Goal: Task Accomplishment & Management: Manage account settings

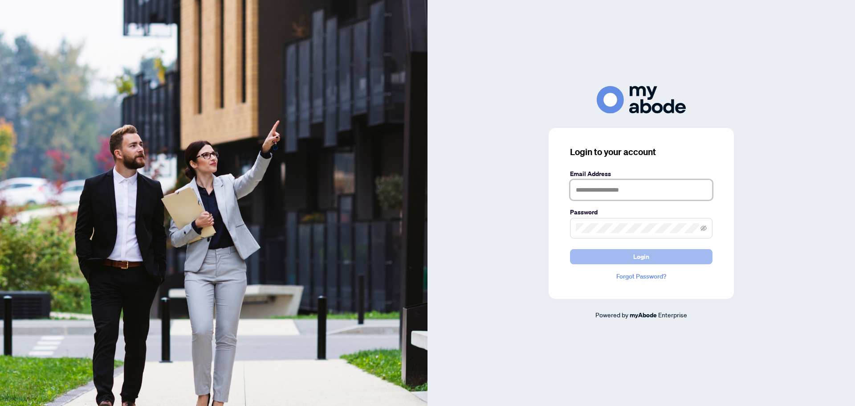
type input "**********"
click at [612, 261] on button "Login" at bounding box center [641, 256] width 143 height 15
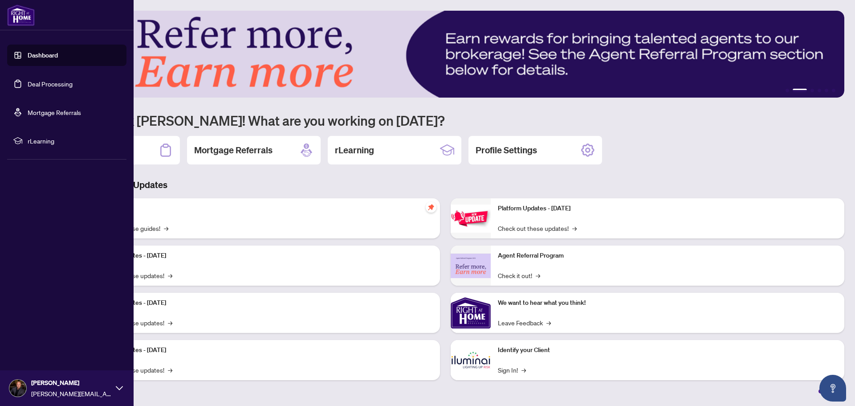
click at [62, 84] on link "Deal Processing" at bounding box center [50, 84] width 45 height 8
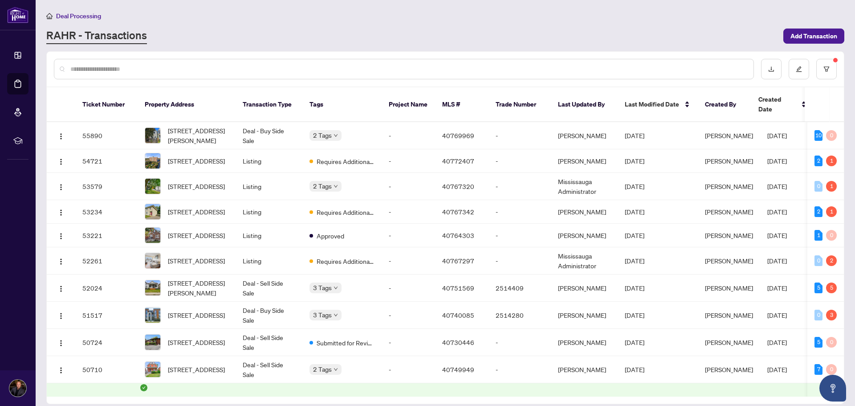
click at [271, 67] on input "text" at bounding box center [408, 69] width 676 height 10
type input "********"
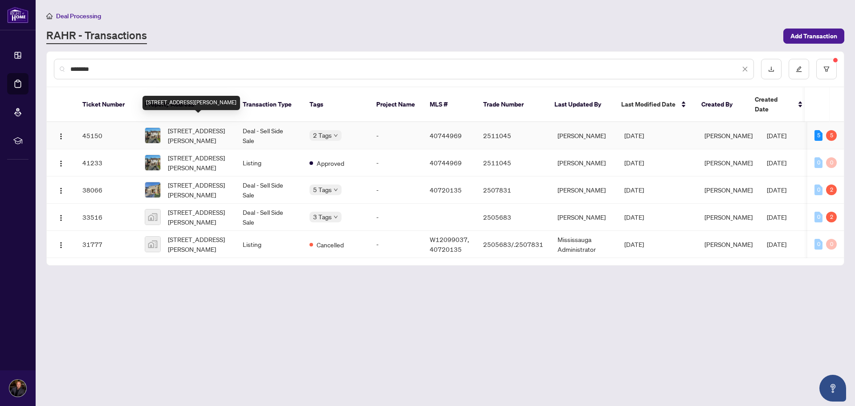
click at [195, 126] on span "[STREET_ADDRESS][PERSON_NAME]" at bounding box center [198, 136] width 61 height 20
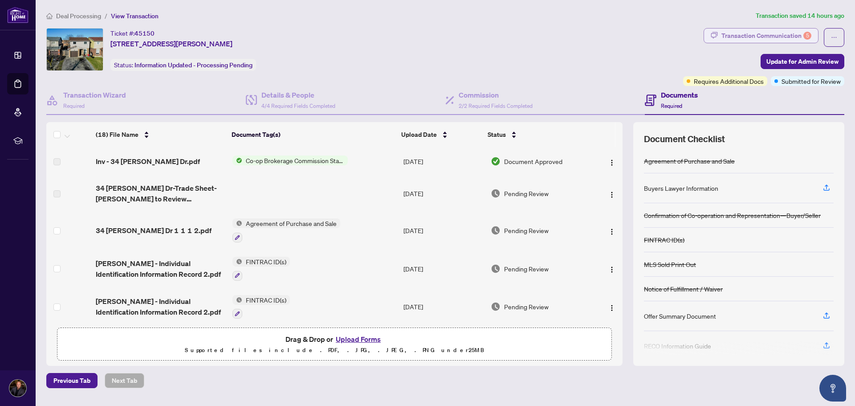
click at [743, 34] on div "Transaction Communication 5" at bounding box center [767, 36] width 90 height 14
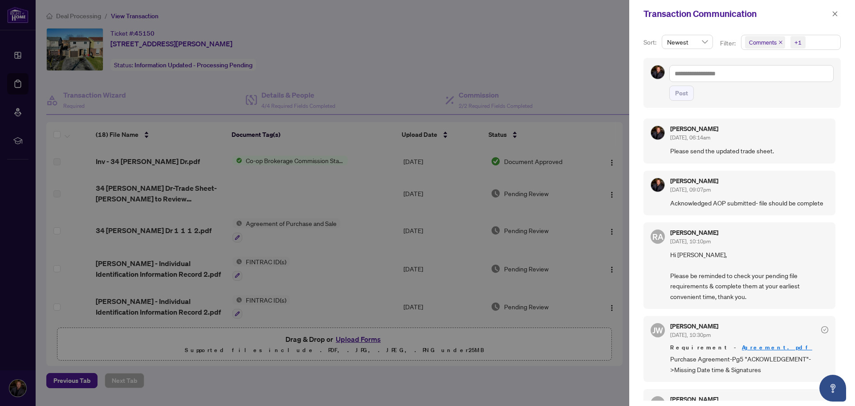
click at [330, 187] on div at bounding box center [427, 203] width 855 height 406
click at [288, 188] on div at bounding box center [427, 203] width 855 height 406
click at [833, 16] on icon "close" at bounding box center [835, 13] width 5 height 5
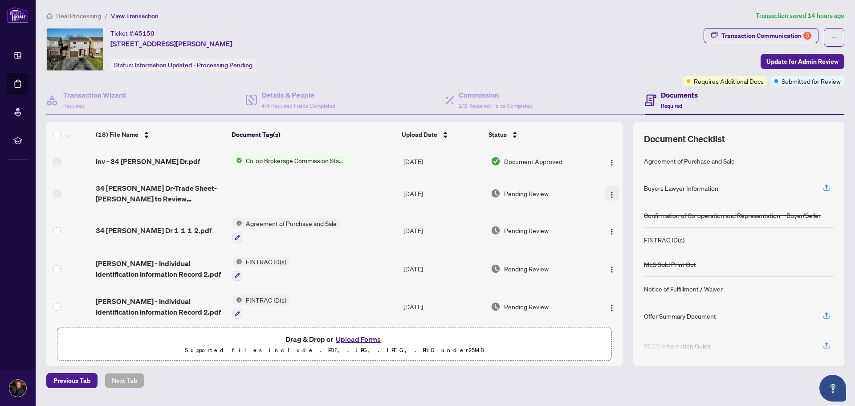
click at [608, 196] on img "button" at bounding box center [611, 194] width 7 height 7
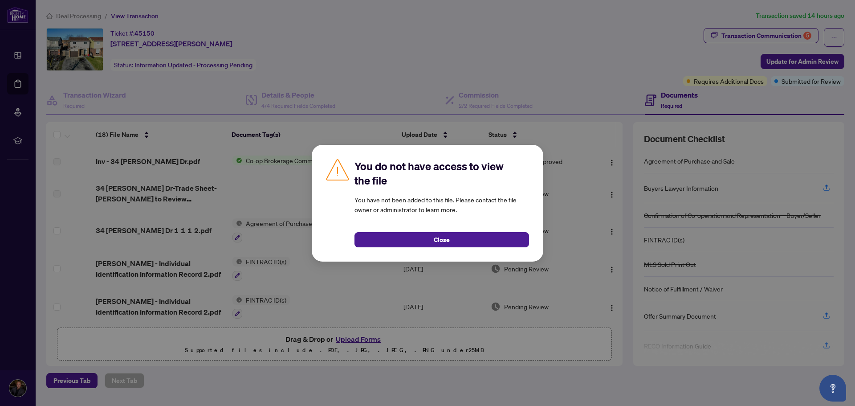
click at [220, 186] on div "You do not have access to view the file You have not been added to this file. P…" at bounding box center [427, 203] width 855 height 406
click at [445, 240] on span "Close" at bounding box center [442, 240] width 16 height 14
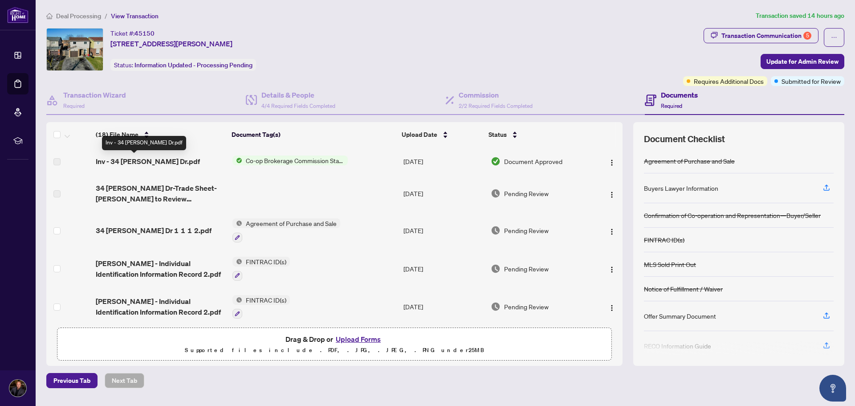
click at [129, 163] on span "Inv - 34 [PERSON_NAME] Dr.pdf" at bounding box center [148, 161] width 104 height 11
click at [608, 188] on span "button" at bounding box center [611, 193] width 7 height 10
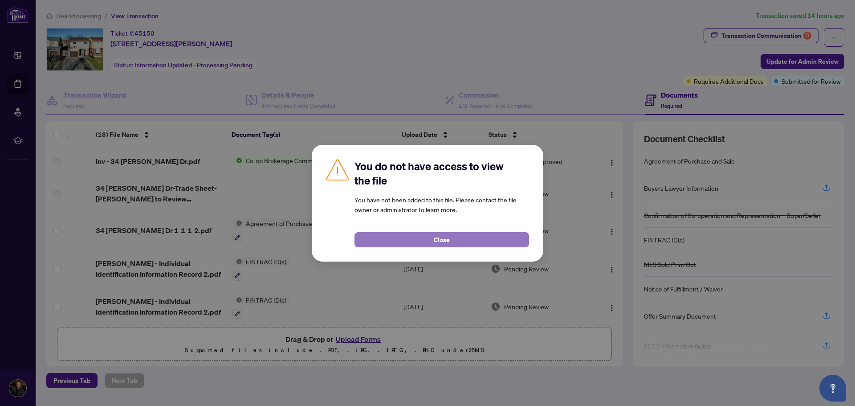
click at [499, 244] on button "Close" at bounding box center [442, 239] width 175 height 15
